Goal: Complete application form

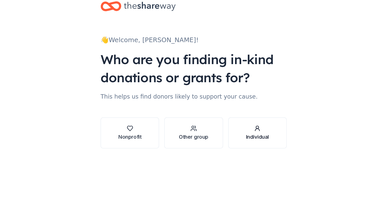
click at [243, 114] on icon "button" at bounding box center [245, 114] width 5 height 5
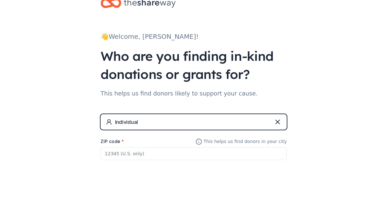
scroll to position [2, 0]
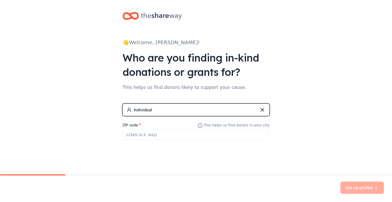
click at [187, 130] on input "ZIP code *" at bounding box center [195, 134] width 147 height 10
type input "33406"
click at [353, 186] on button "Set up profile" at bounding box center [361, 187] width 43 height 12
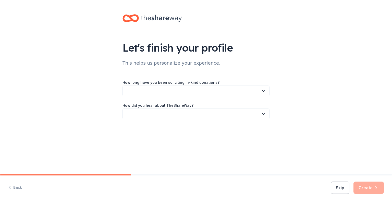
click at [193, 94] on button "button" at bounding box center [195, 90] width 147 height 11
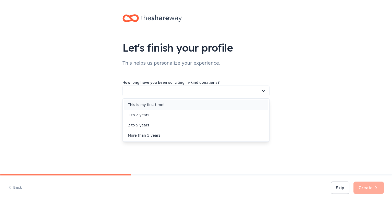
click at [185, 101] on div "This is my first time!" at bounding box center [196, 104] width 144 height 10
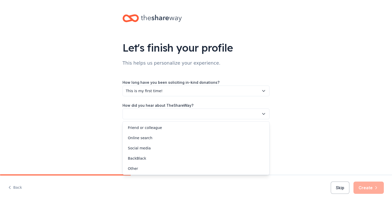
click at [184, 113] on button "button" at bounding box center [195, 113] width 147 height 11
click at [169, 139] on div "Online search" at bounding box center [196, 138] width 144 height 10
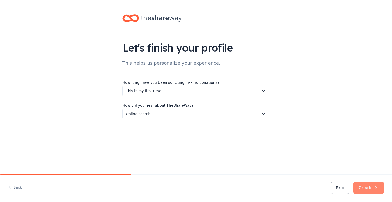
click at [364, 191] on button "Create" at bounding box center [368, 187] width 30 height 12
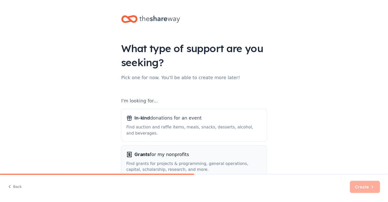
scroll to position [32, 0]
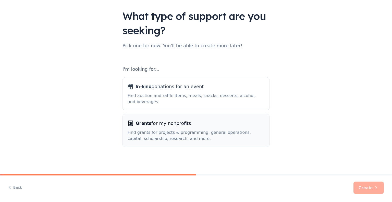
click at [208, 130] on div "Find grants for projects & programming, general operations, capital, scholarshi…" at bounding box center [195, 135] width 137 height 12
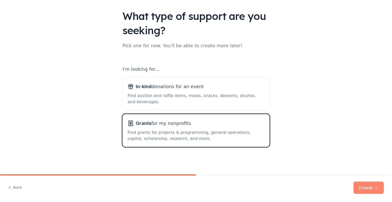
click at [364, 189] on button "Create" at bounding box center [368, 187] width 30 height 12
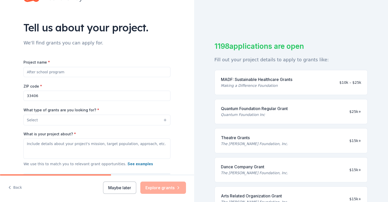
scroll to position [70, 0]
